Goal: Task Accomplishment & Management: Manage account settings

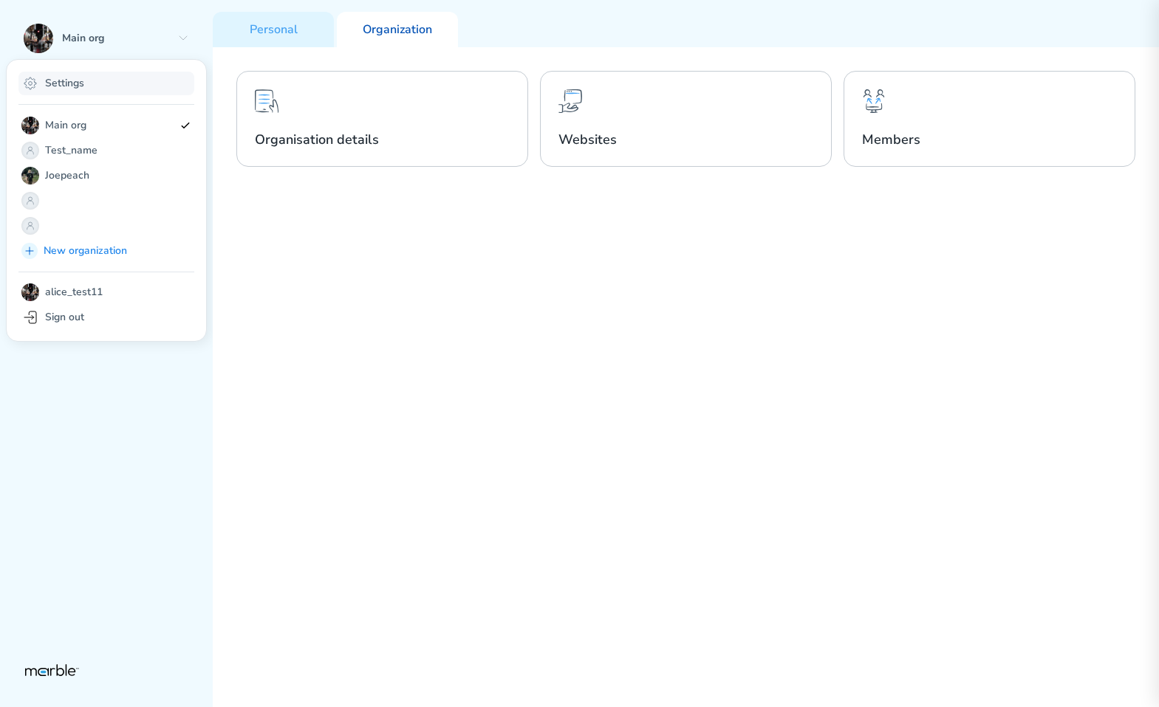
click at [153, 84] on div "Settings" at bounding box center [106, 84] width 176 height 24
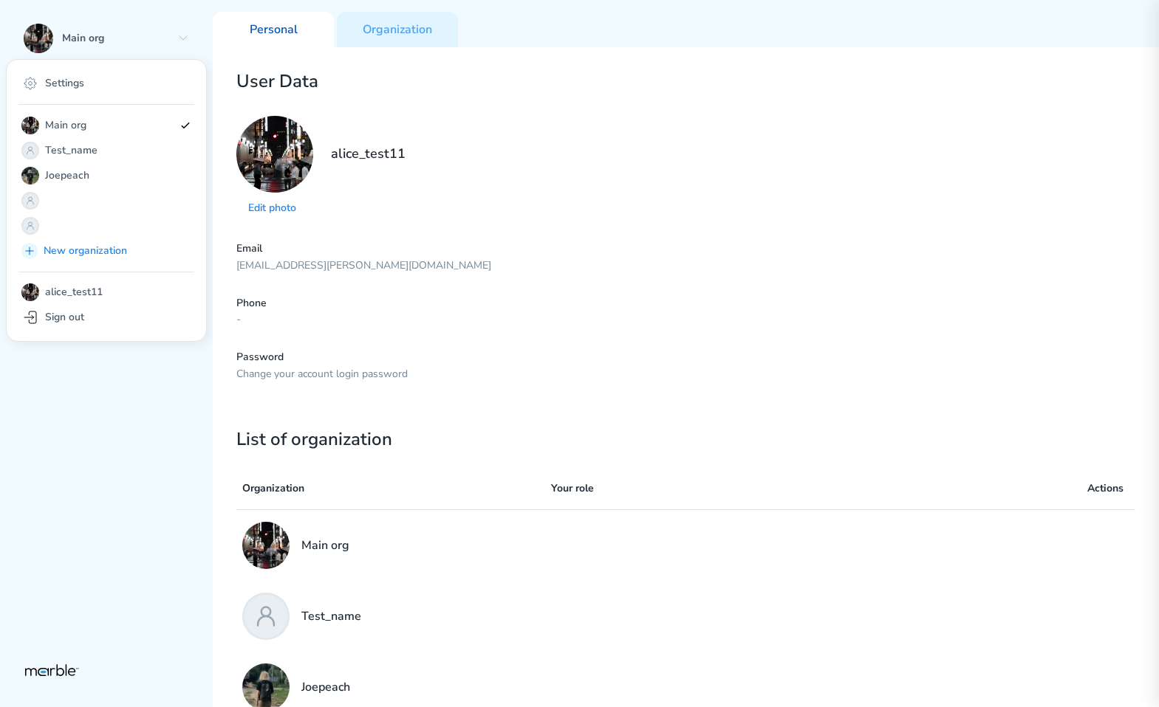
click at [449, 215] on div "Edit photo alice_test11" at bounding box center [685, 167] width 899 height 103
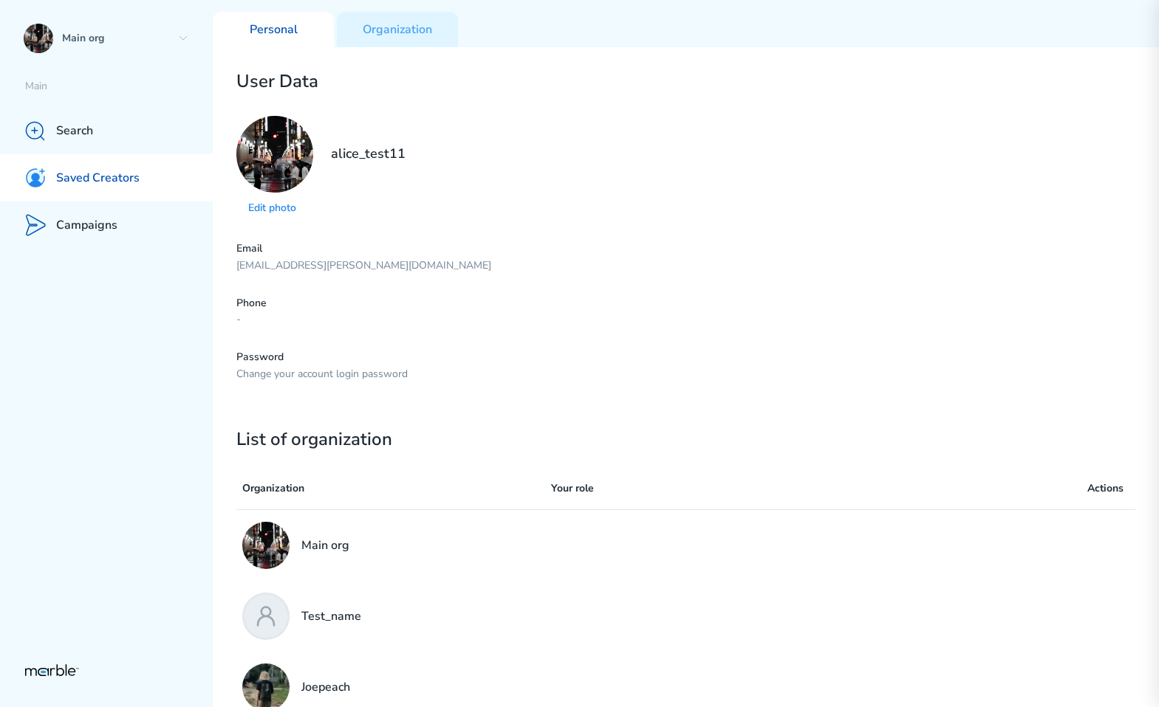
click at [81, 171] on p "Saved Creators" at bounding box center [97, 179] width 83 height 16
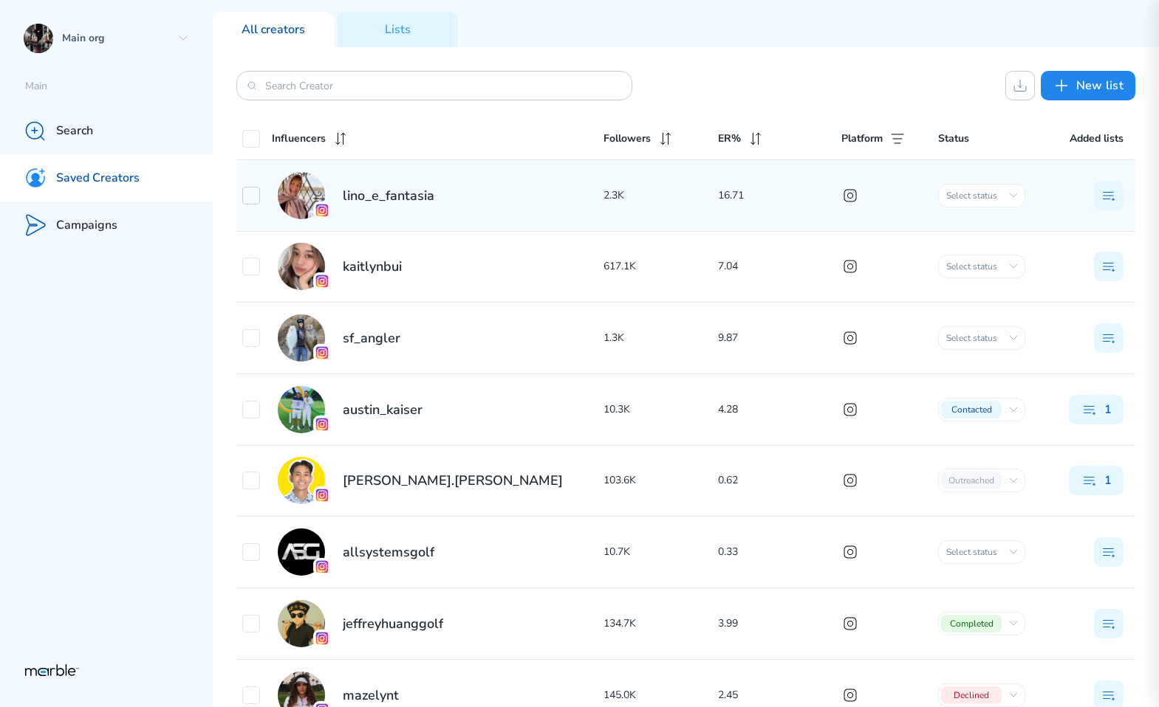
click at [253, 194] on icon at bounding box center [250, 195] width 7 height 5
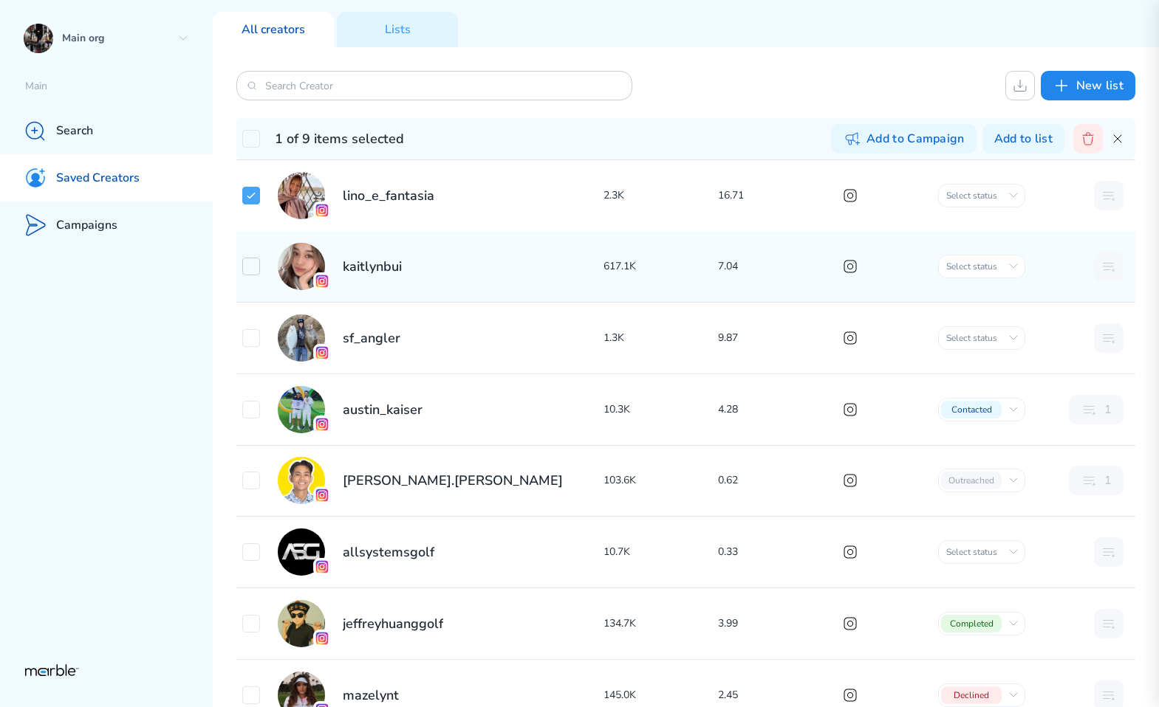
click at [247, 269] on icon at bounding box center [251, 267] width 12 height 12
checkbox input "true"
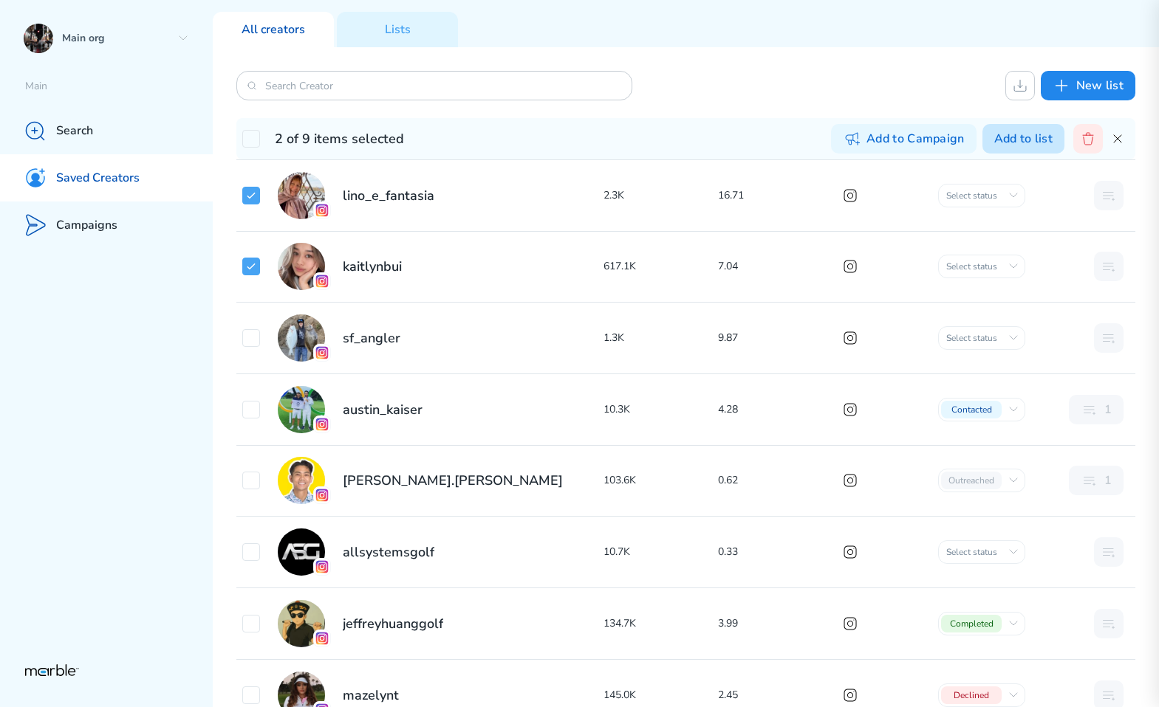
click at [1009, 143] on button "Add to list" at bounding box center [1023, 139] width 82 height 30
checkbox input "true"
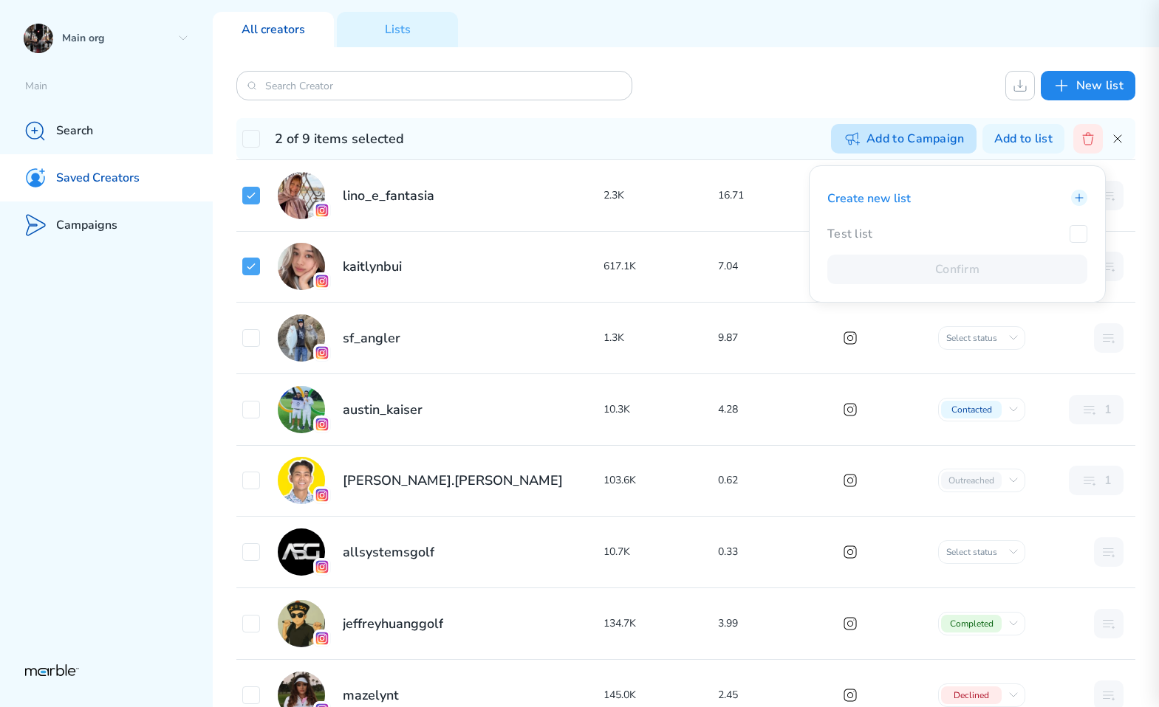
click at [927, 149] on button "Add to Campaign" at bounding box center [903, 139] width 145 height 30
checkbox input "true"
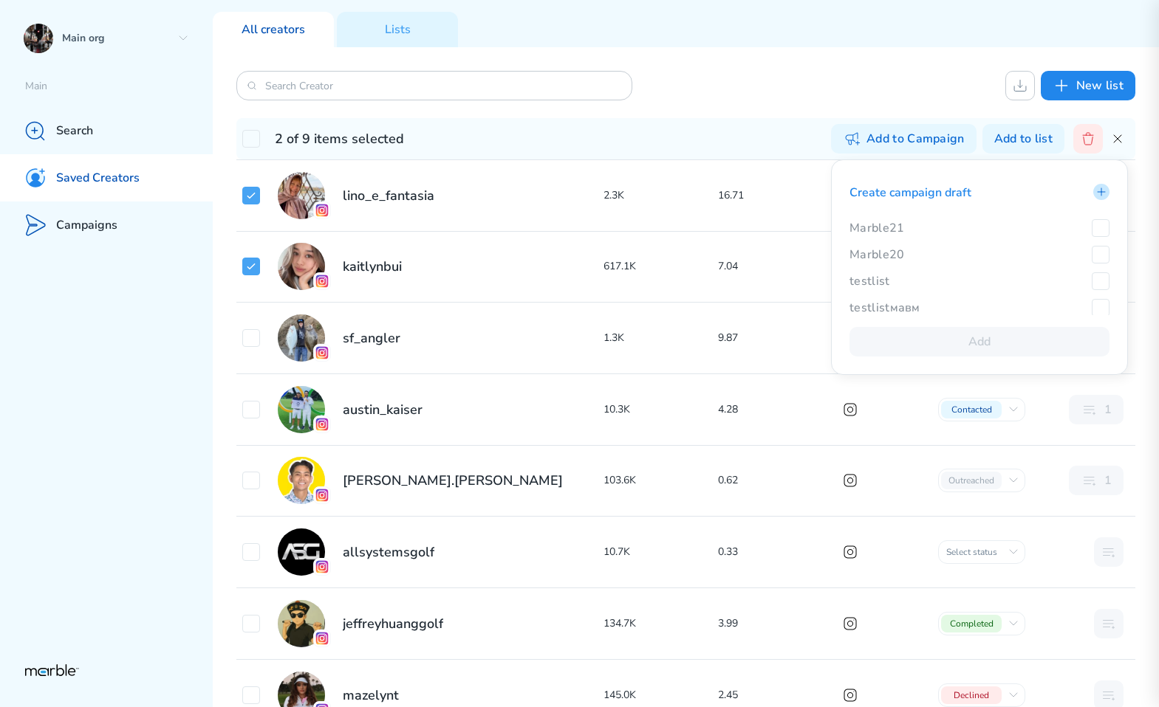
click at [1099, 193] on icon at bounding box center [1101, 192] width 12 height 12
checkbox input "true"
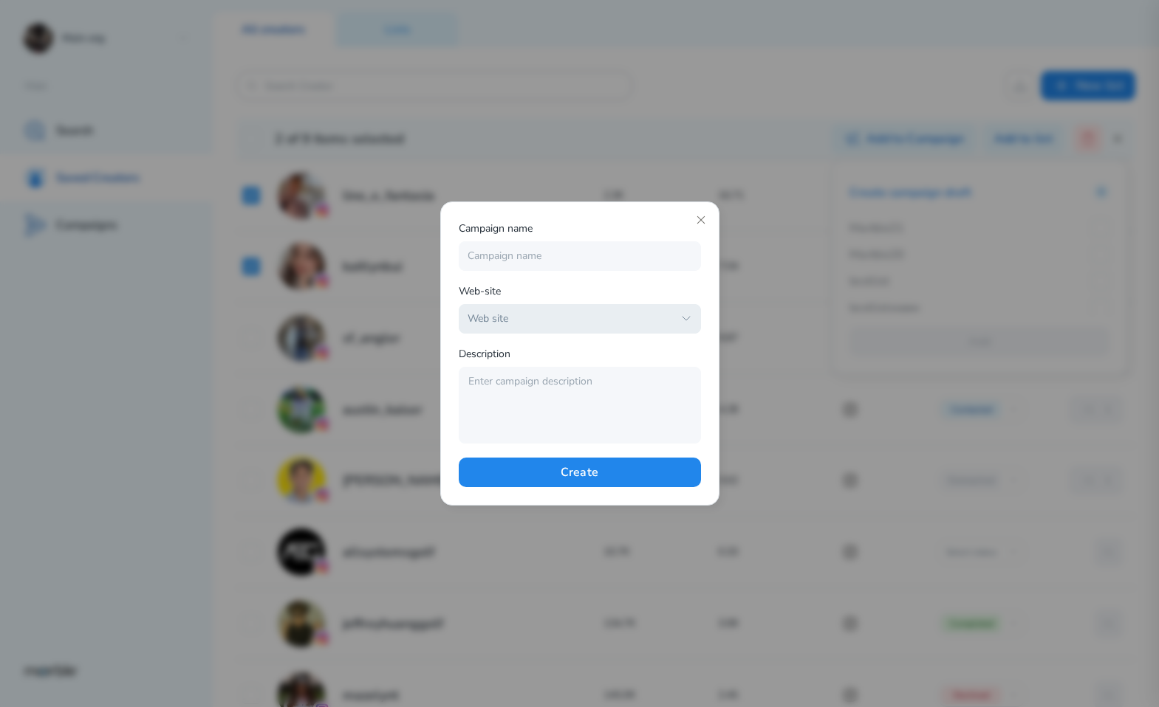
click at [684, 323] on icon "button" at bounding box center [686, 319] width 12 height 12
checkbox input "true"
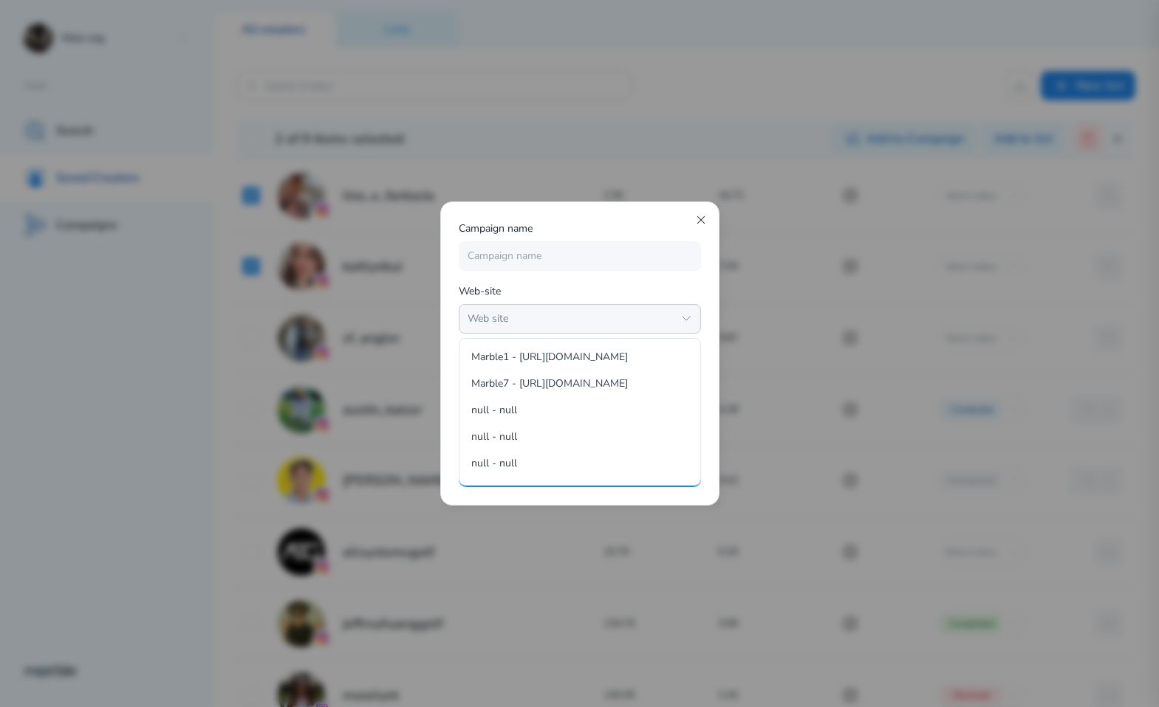
click at [702, 219] on icon at bounding box center [701, 220] width 12 height 12
checkbox input "true"
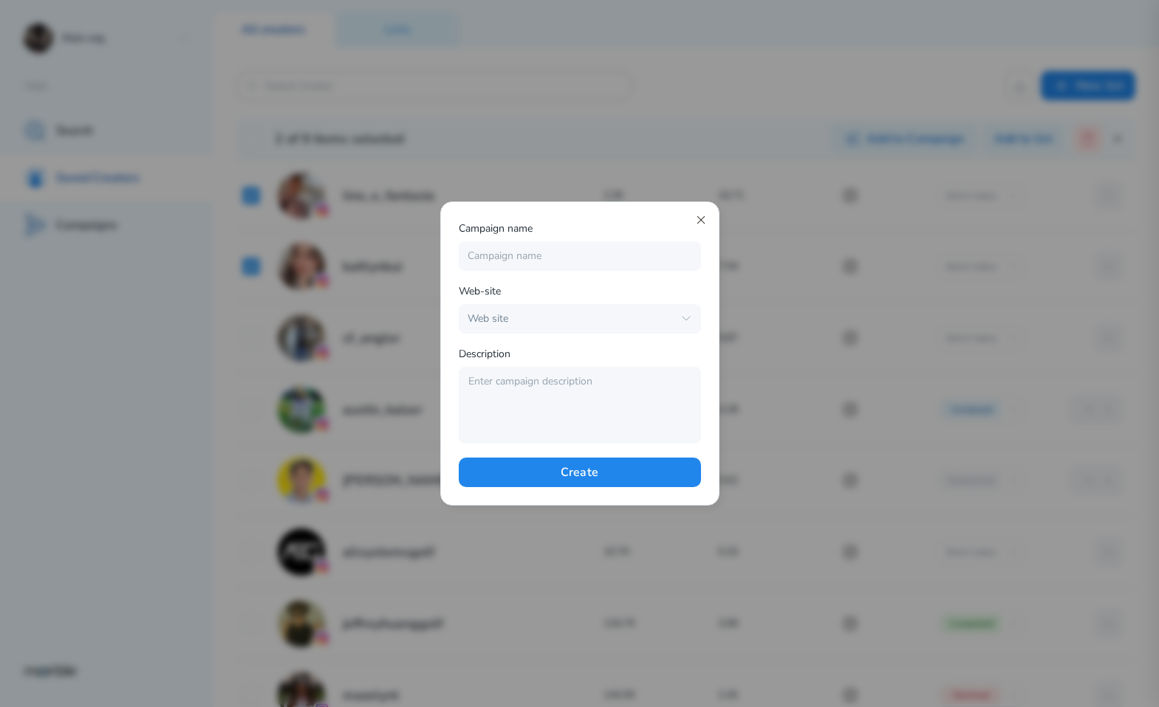
checkbox input "true"
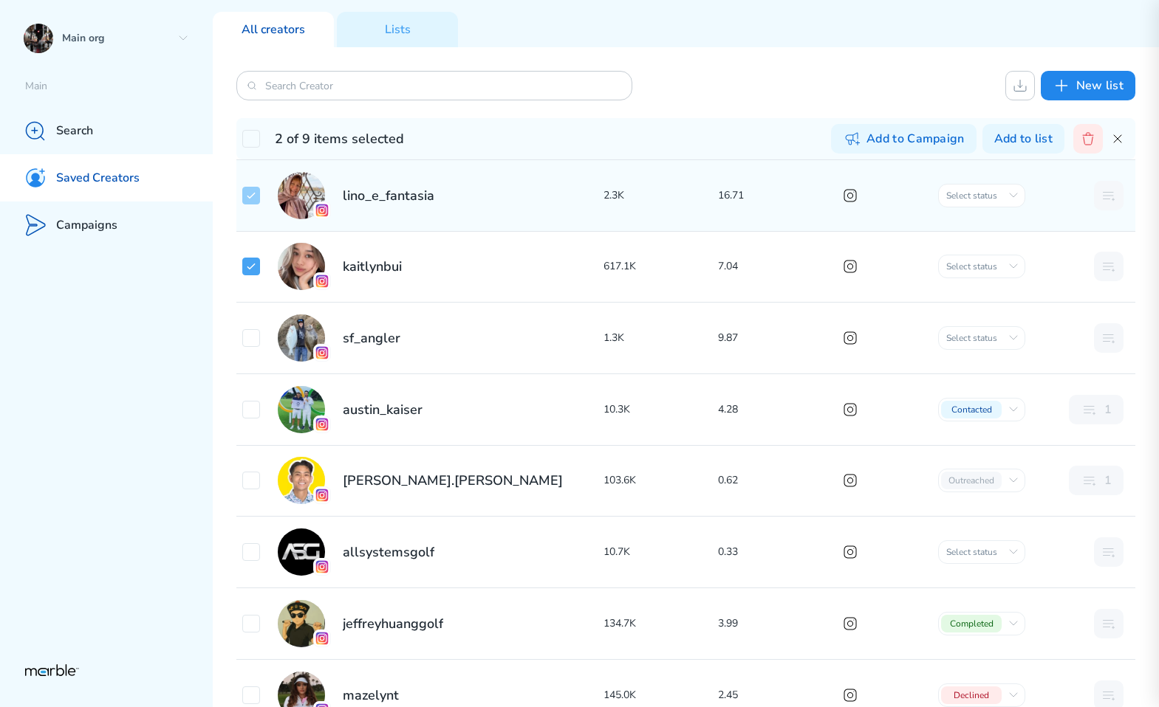
click at [250, 191] on icon at bounding box center [251, 196] width 12 height 12
checkbox input "false"
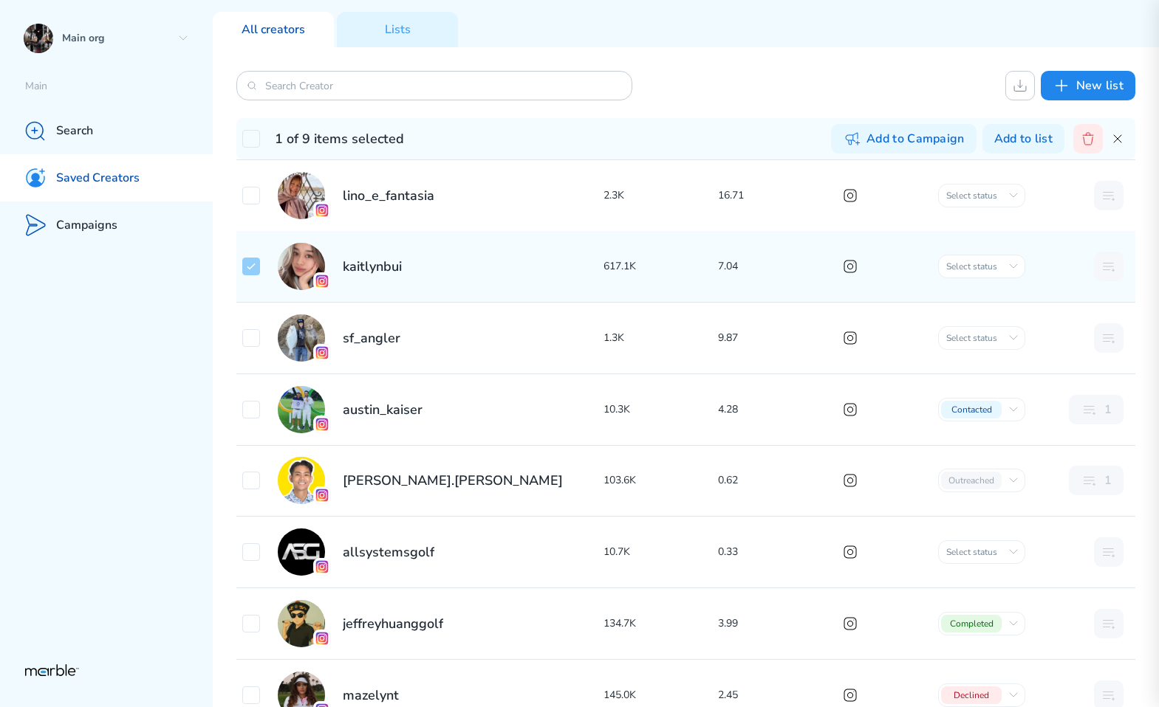
click at [251, 265] on icon at bounding box center [251, 267] width 12 height 12
checkbox input "false"
